Goal: Task Accomplishment & Management: Use online tool/utility

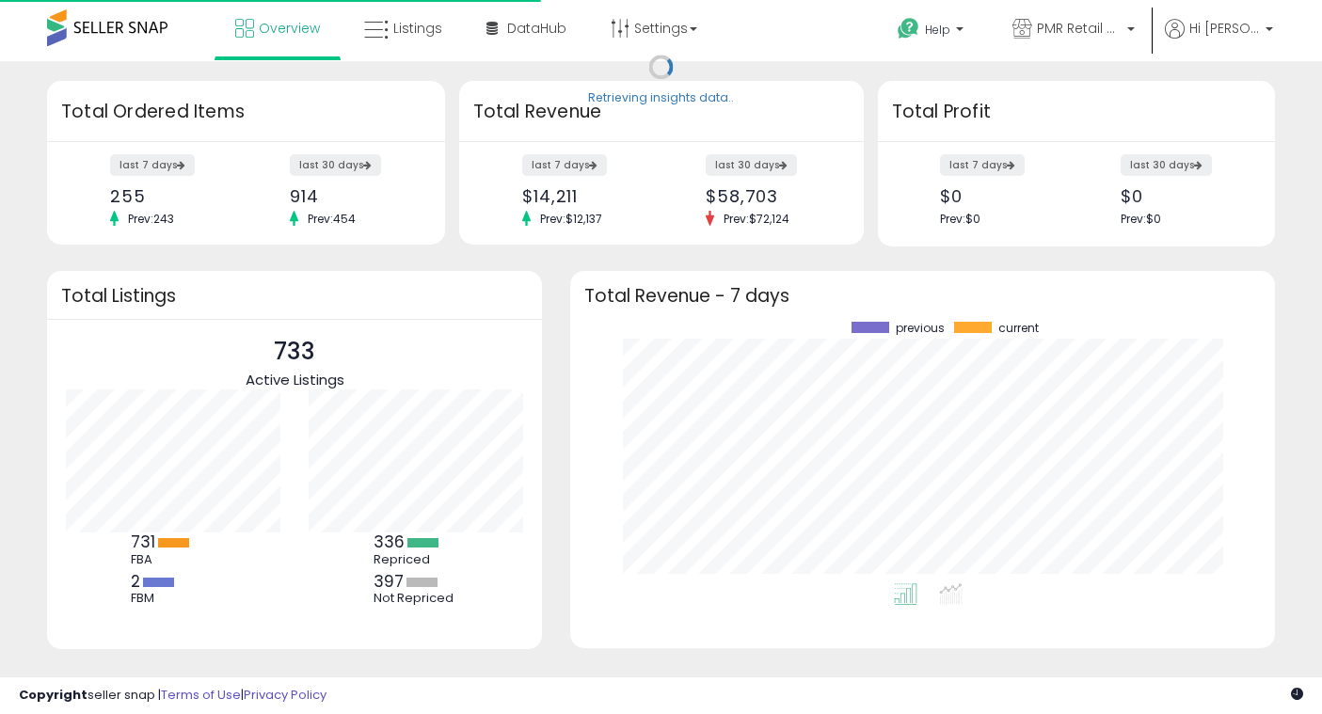
scroll to position [262, 666]
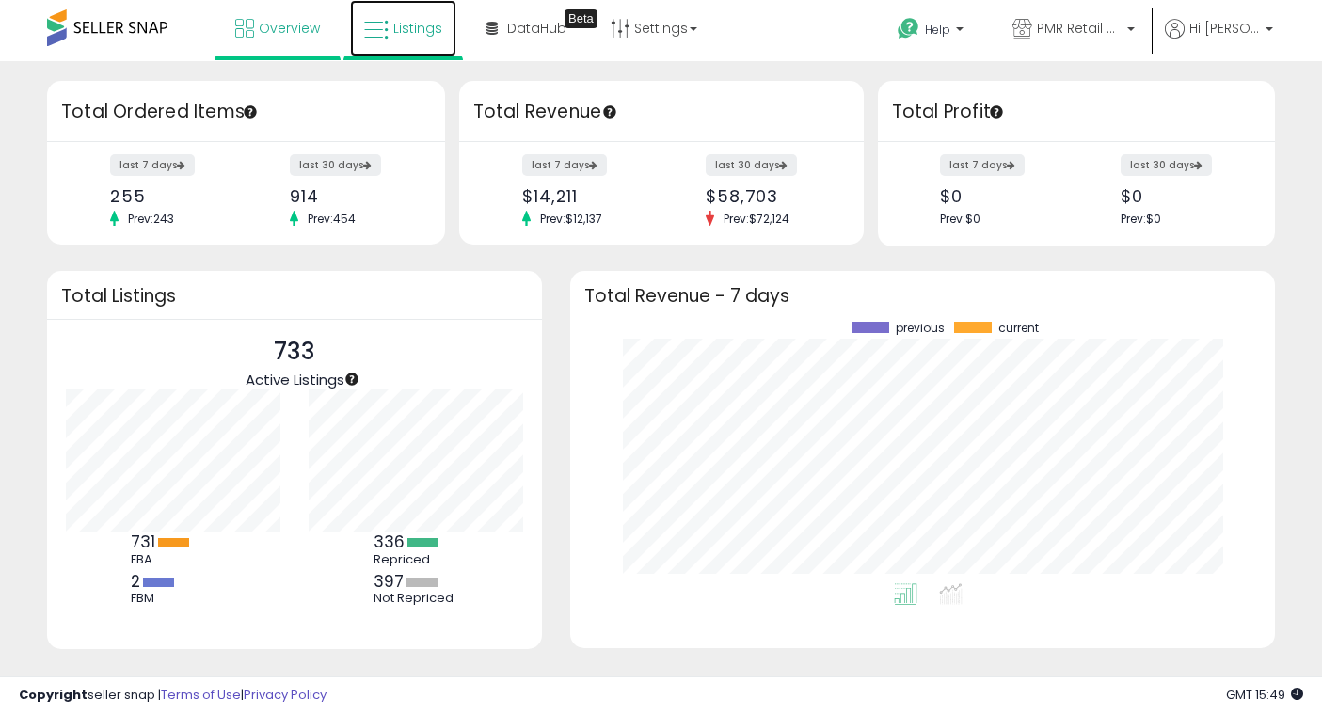
click at [386, 17] on link "Listings" at bounding box center [403, 28] width 106 height 56
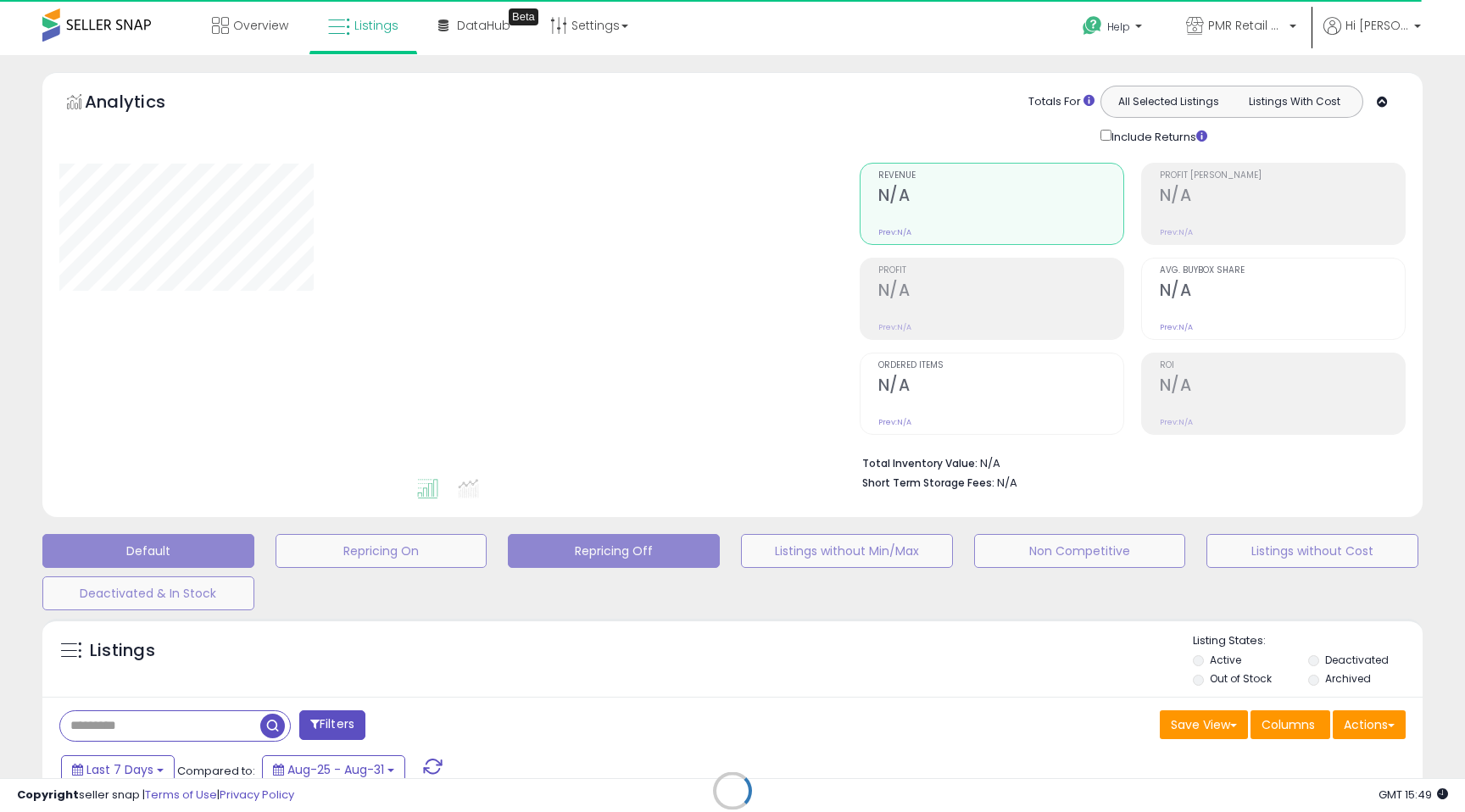
click at [557, 542] on button "Repricing Off" at bounding box center [613, 552] width 212 height 34
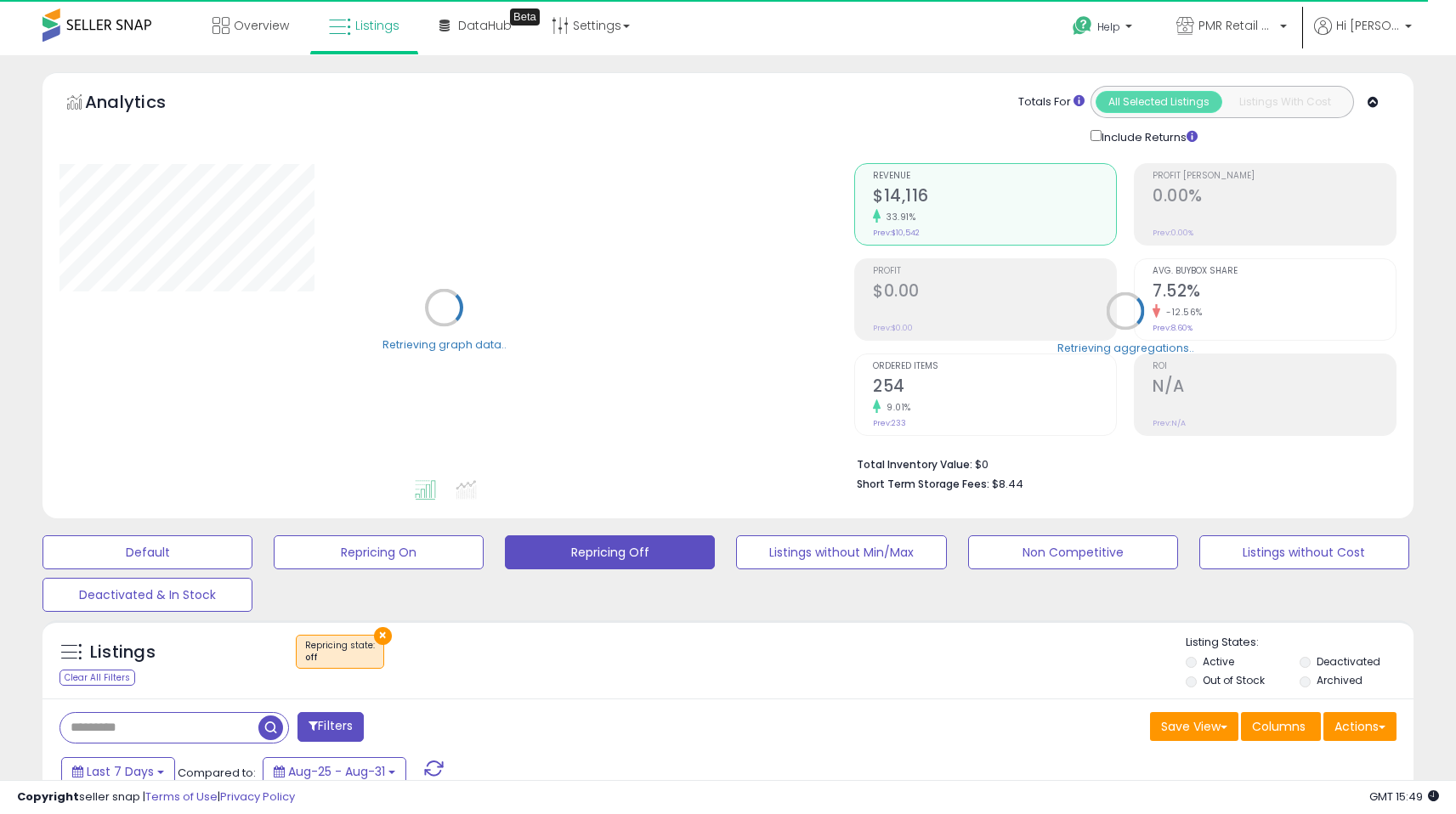
drag, startPoint x: 1464, startPoint y: 189, endPoint x: 1443, endPoint y: 412, distance: 224.0
click at [1207, 412] on html "Unable to login Retrieving listings data.. has not yet accepted the Terms of Us…" at bounding box center [728, 407] width 1456 height 814
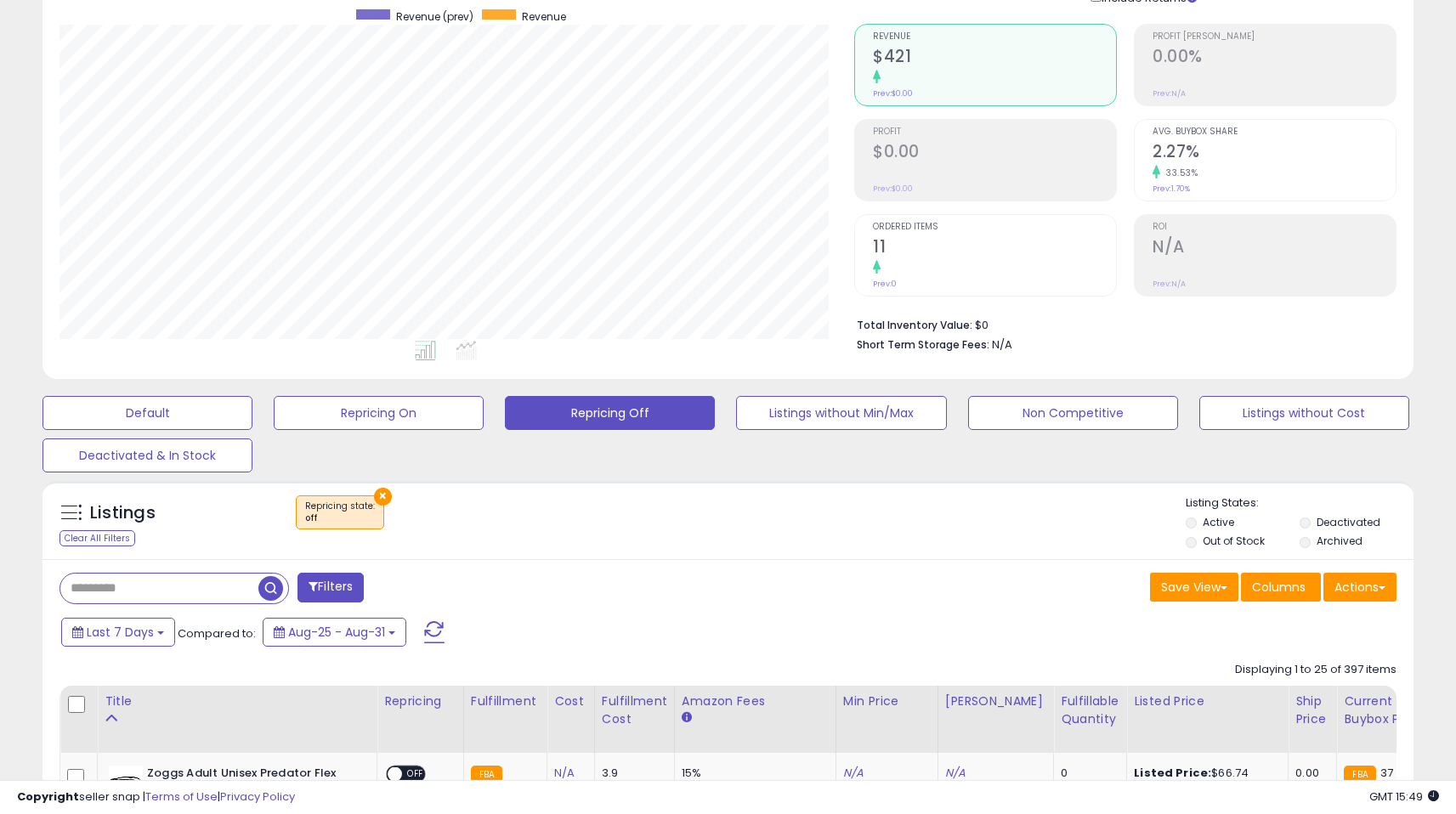
scroll to position [349, 795]
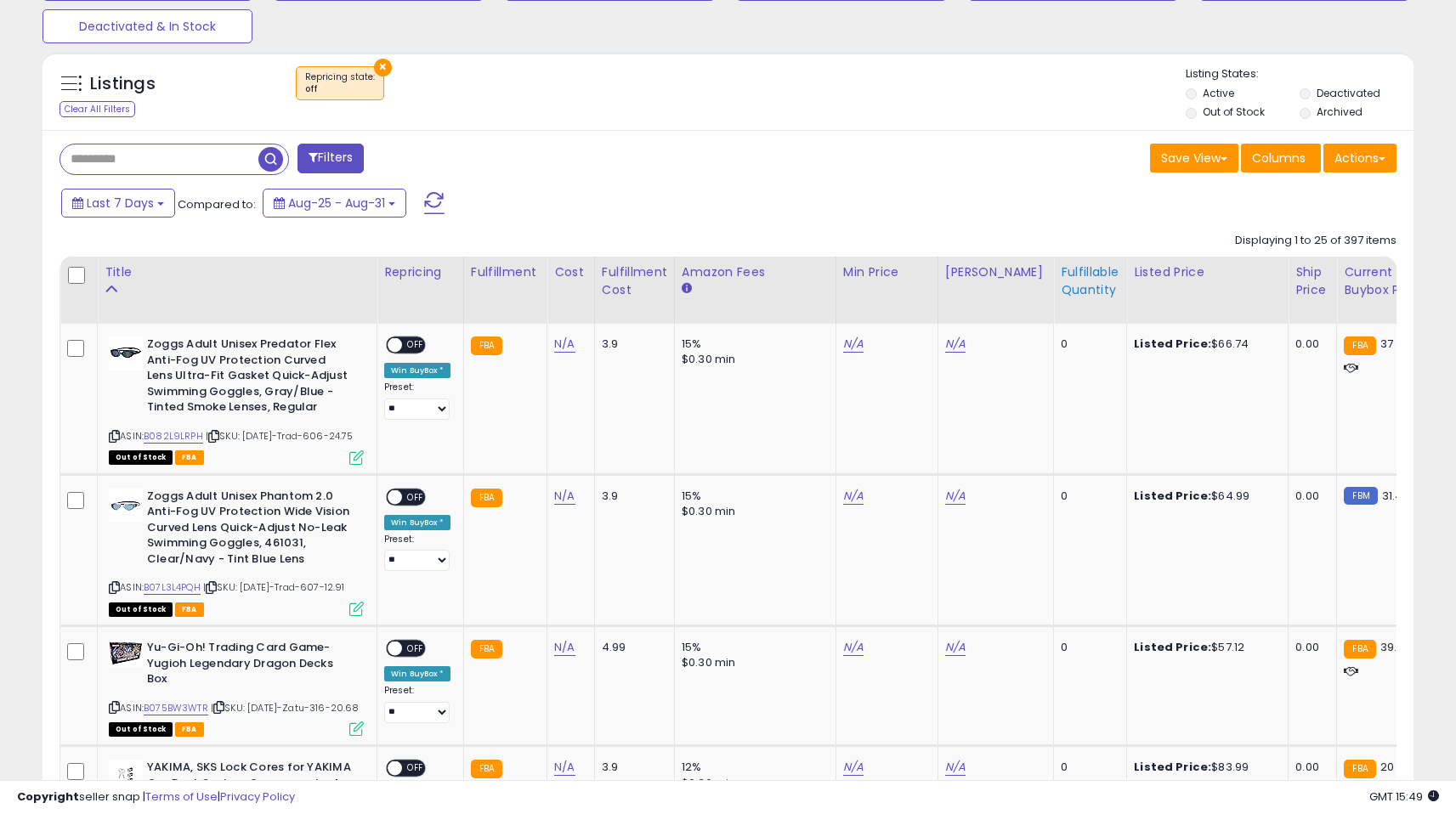
click at [1061, 281] on div "Fulfillable Quantity" at bounding box center [1090, 282] width 59 height 36
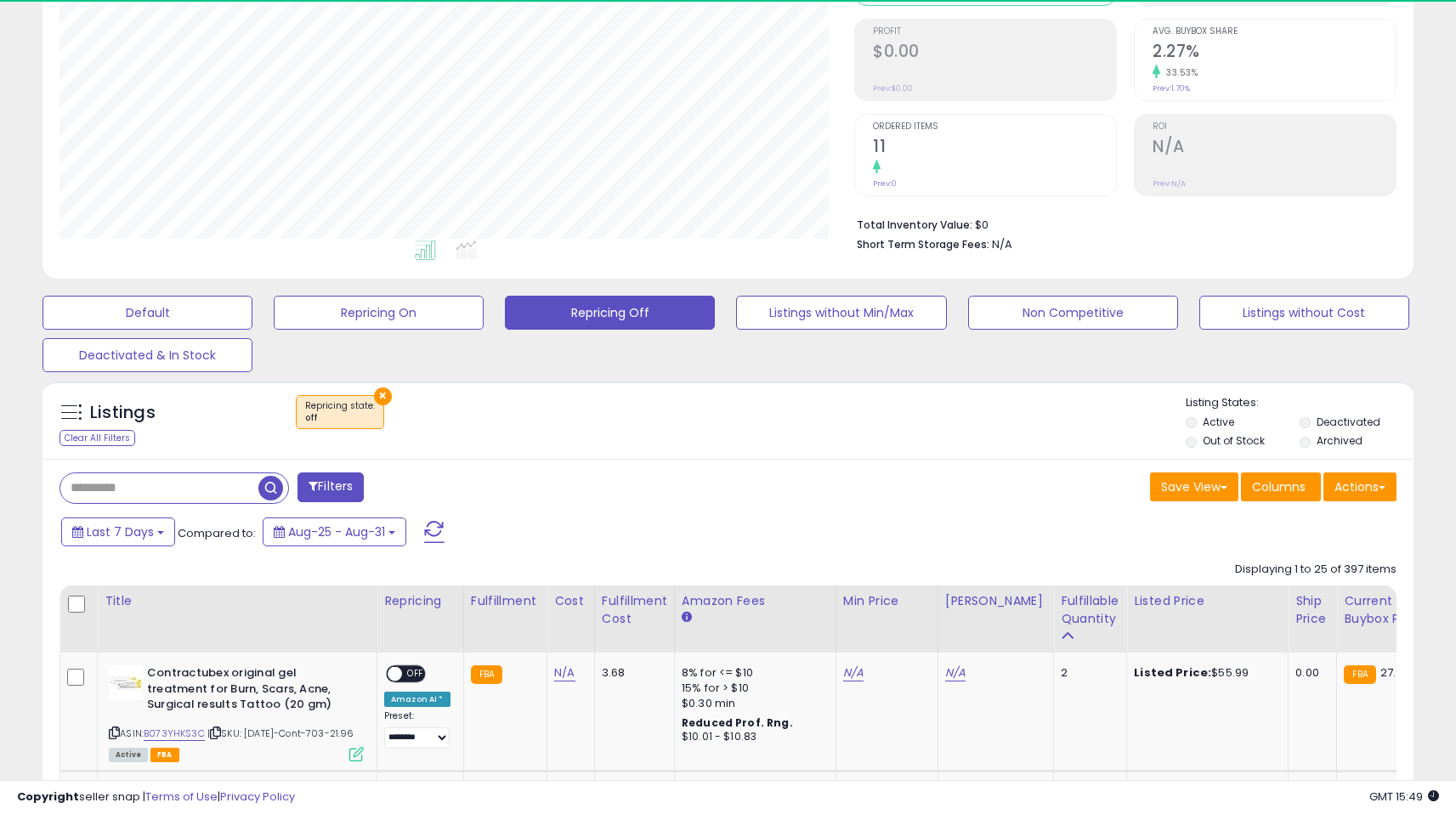
scroll to position [568, 0]
